Goal: Check status: Check status

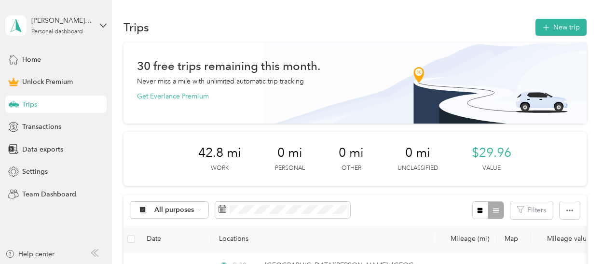
scroll to position [110, 0]
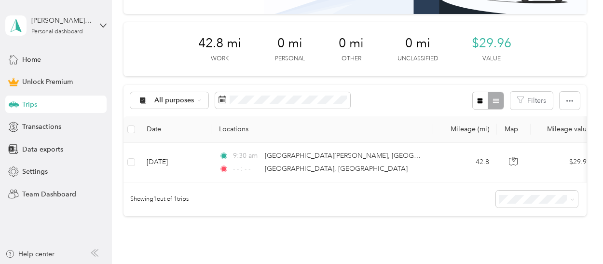
click at [221, 42] on span "42.8 mi" at bounding box center [219, 43] width 43 height 15
copy span "42.8 mi"
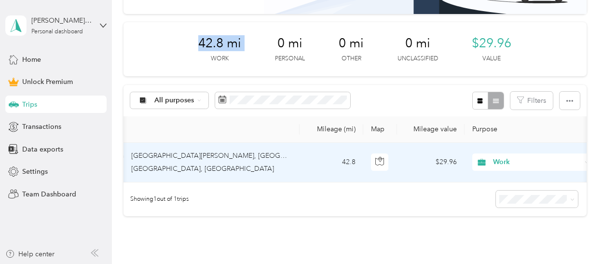
scroll to position [0, 135]
click at [445, 163] on td "$29.96" at bounding box center [430, 163] width 68 height 40
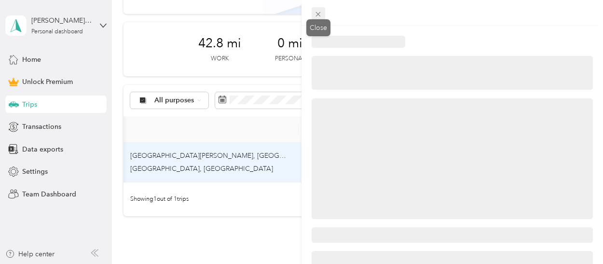
click at [317, 14] on icon at bounding box center [318, 14] width 8 height 8
